Goal: Task Accomplishment & Management: Manage account settings

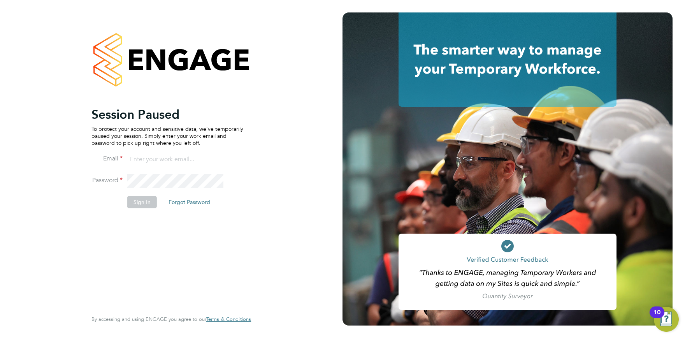
type input "[PERSON_NAME][EMAIL_ADDRESS][PERSON_NAME][DOMAIN_NAME]"
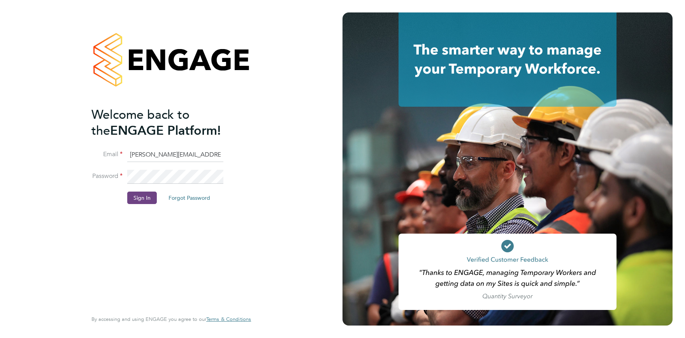
click at [142, 196] on button "Sign In" at bounding box center [142, 198] width 30 height 12
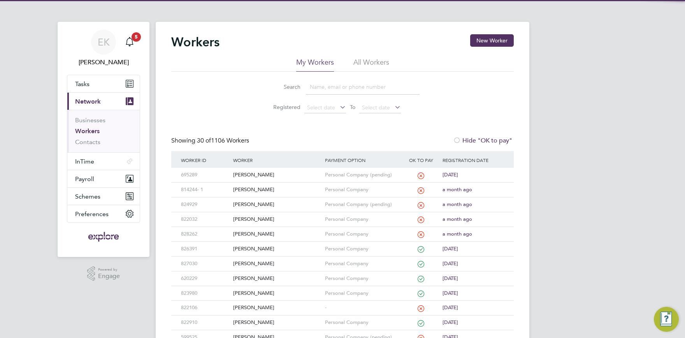
click at [322, 81] on input at bounding box center [363, 86] width 114 height 15
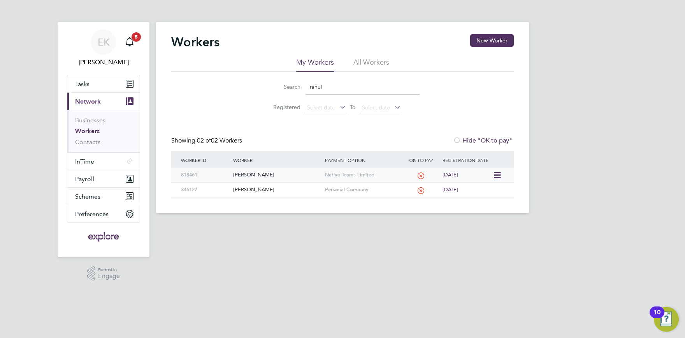
type input "rahul"
click at [246, 176] on div "[PERSON_NAME]" at bounding box center [276, 175] width 91 height 14
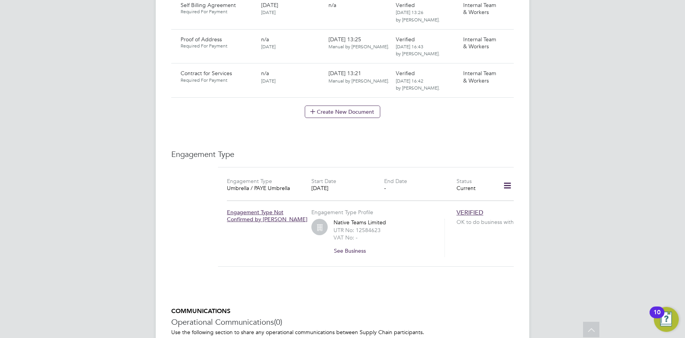
scroll to position [557, 0]
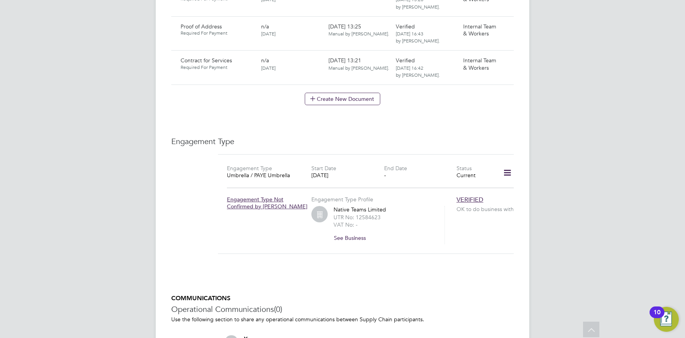
click at [508, 164] on icon at bounding box center [508, 173] width 14 height 18
click at [460, 178] on li "Edit Engagement Type" at bounding box center [466, 179] width 89 height 11
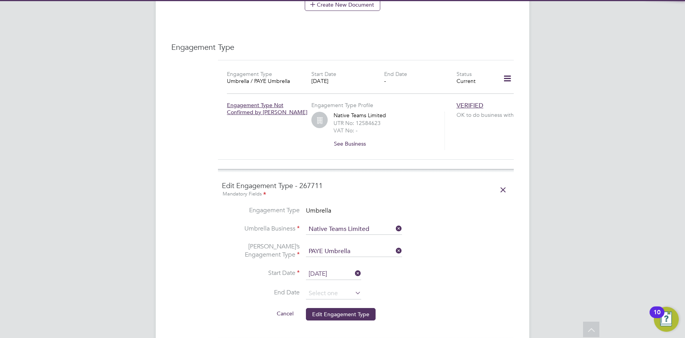
scroll to position [685, 0]
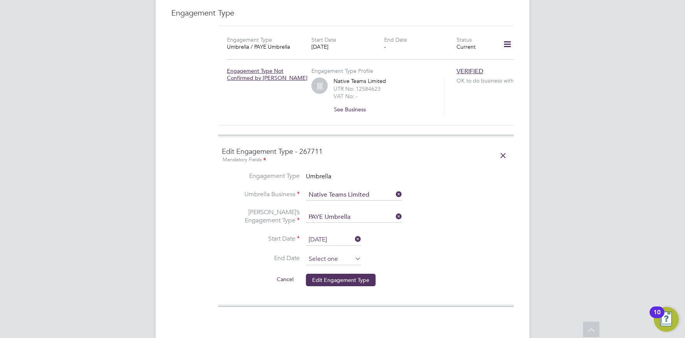
click at [334, 253] on input at bounding box center [333, 259] width 55 height 12
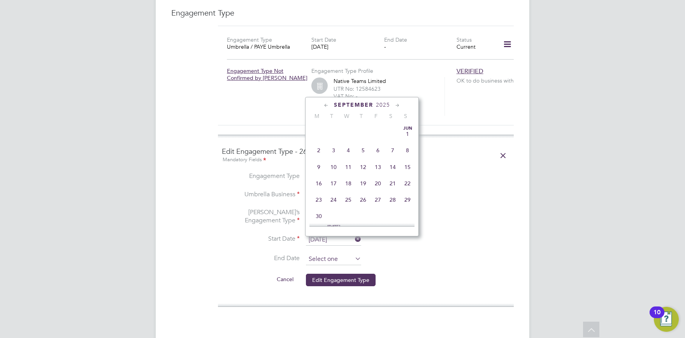
scroll to position [231, 0]
click at [319, 166] on span "[DATE]" at bounding box center [318, 165] width 15 height 15
type input "[DATE]"
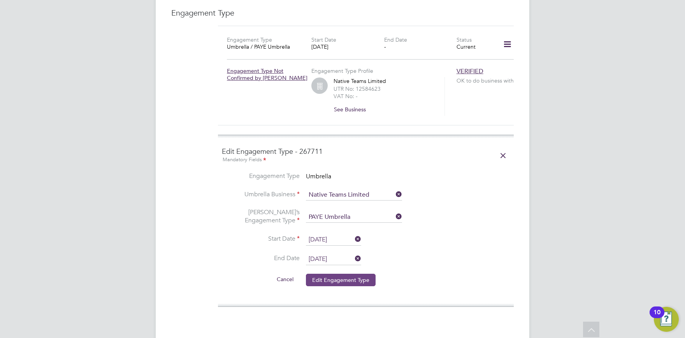
click at [353, 274] on button "Edit Engagement Type" at bounding box center [341, 280] width 70 height 12
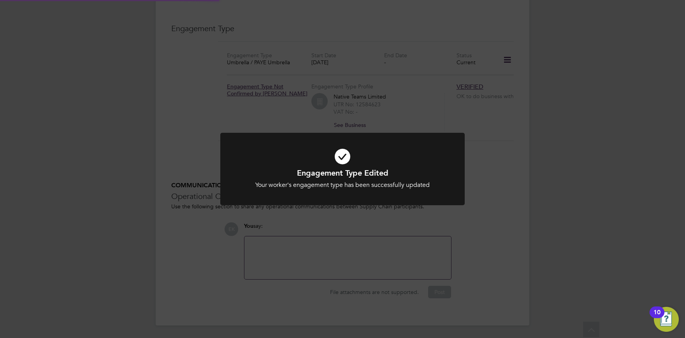
scroll to position [653, 0]
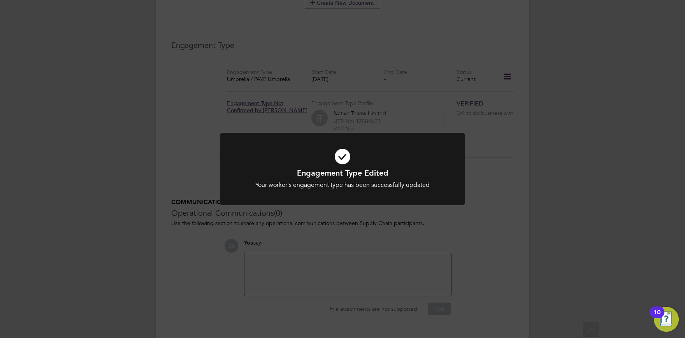
click at [366, 199] on div at bounding box center [342, 169] width 244 height 73
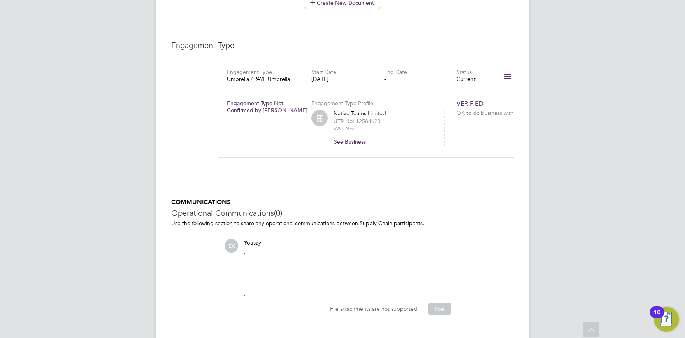
click at [506, 68] on icon at bounding box center [508, 77] width 14 height 18
click at [461, 83] on li "Edit Engagement Type" at bounding box center [466, 83] width 89 height 11
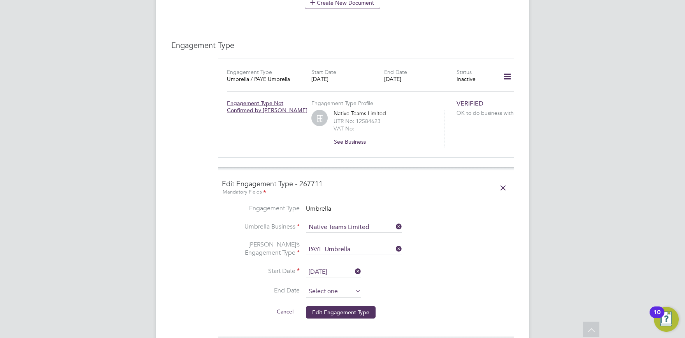
click at [320, 286] on input at bounding box center [333, 292] width 55 height 12
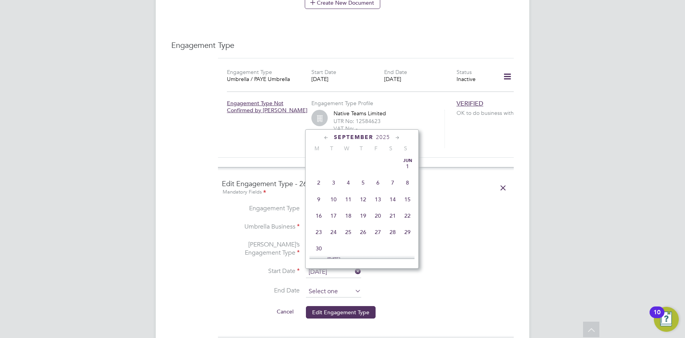
scroll to position [231, 0]
click at [408, 183] on span "31" at bounding box center [407, 181] width 15 height 15
type input "[DATE]"
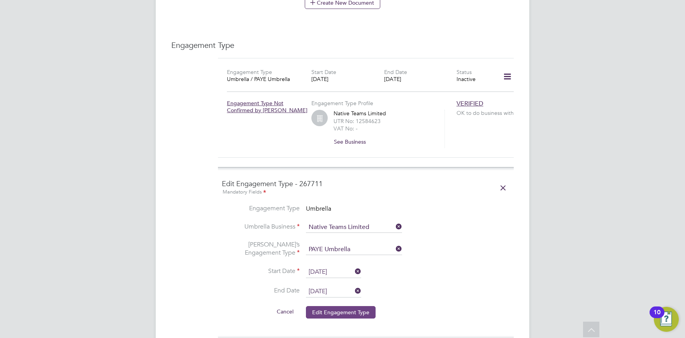
click at [342, 306] on button "Edit Engagement Type" at bounding box center [341, 312] width 70 height 12
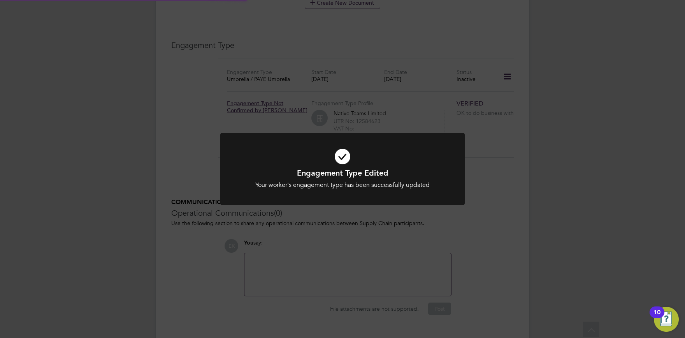
click at [473, 214] on div "Engagement Type Edited Your worker's engagement type has been successfully upda…" at bounding box center [342, 169] width 685 height 338
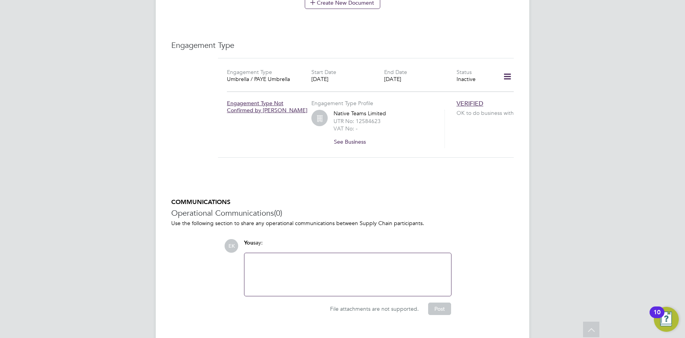
click at [506, 68] on icon at bounding box center [508, 77] width 14 height 18
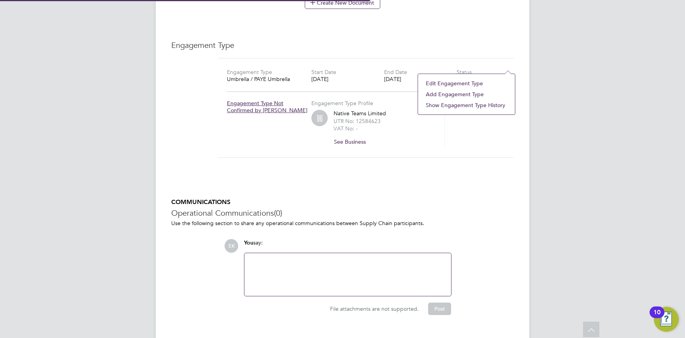
click at [464, 93] on li "Add Engagement Type" at bounding box center [466, 94] width 89 height 11
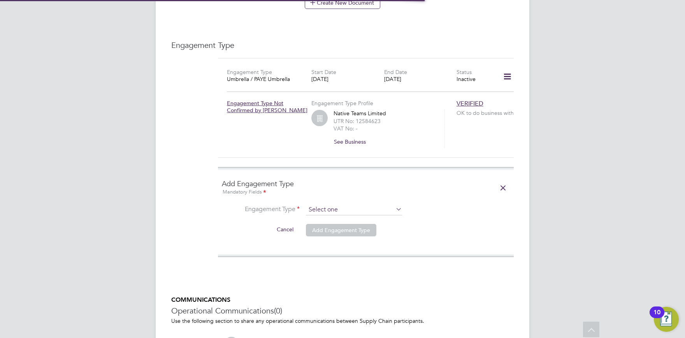
click at [318, 204] on input at bounding box center [354, 209] width 96 height 11
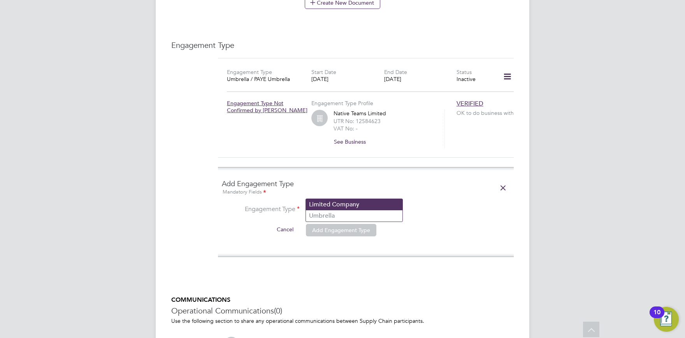
click at [321, 204] on li "Limited Company" at bounding box center [354, 204] width 97 height 11
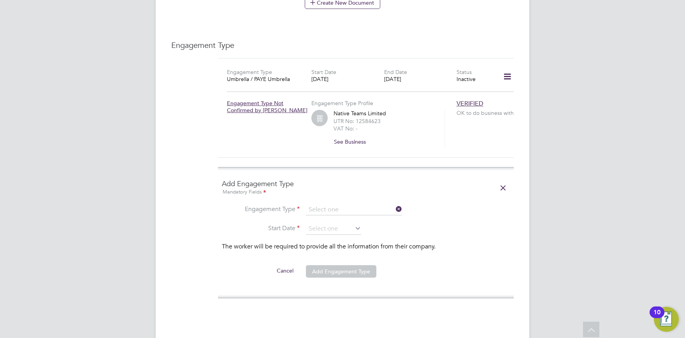
type input "Limited Company"
click at [331, 223] on input at bounding box center [333, 229] width 55 height 12
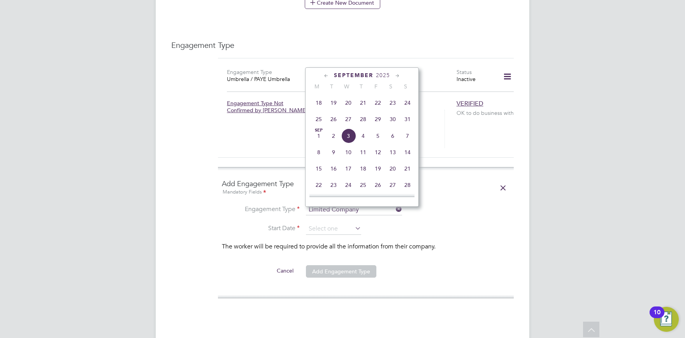
click at [318, 141] on span "[DATE]" at bounding box center [318, 135] width 15 height 15
type input "[DATE]"
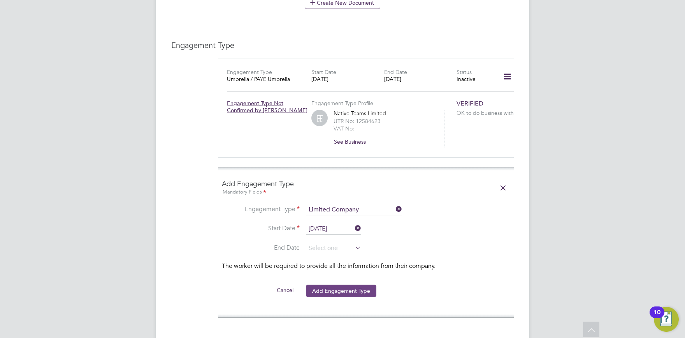
click at [343, 285] on button "Add Engagement Type" at bounding box center [341, 291] width 70 height 12
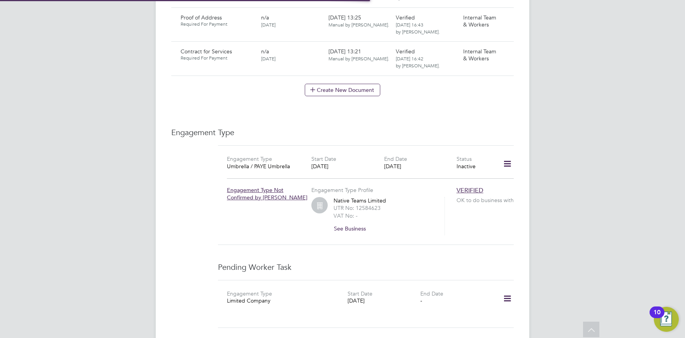
scroll to position [740, 0]
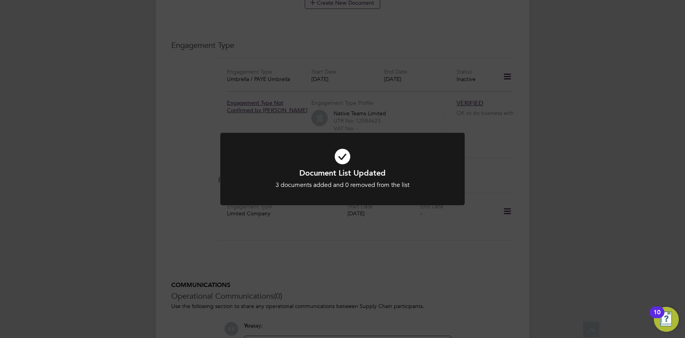
drag, startPoint x: 371, startPoint y: 269, endPoint x: 369, endPoint y: 258, distance: 11.1
click at [371, 269] on div "Document List Updated 3 documents added and 0 removed from the list Cancel Okay" at bounding box center [342, 169] width 685 height 338
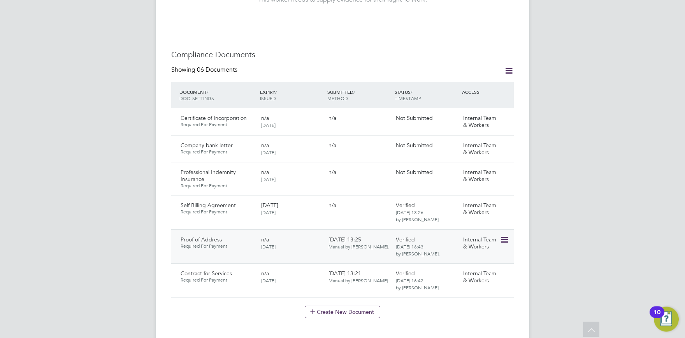
scroll to position [141, 0]
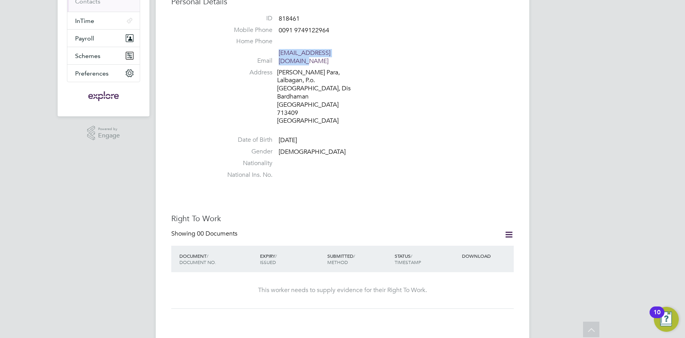
drag, startPoint x: 353, startPoint y: 53, endPoint x: 279, endPoint y: 53, distance: 74.0
click at [279, 53] on li "Email [EMAIL_ADDRESS][DOMAIN_NAME]" at bounding box center [366, 58] width 296 height 19
copy li "[EMAIL_ADDRESS][DOMAIN_NAME]"
